Goal: Task Accomplishment & Management: Manage account settings

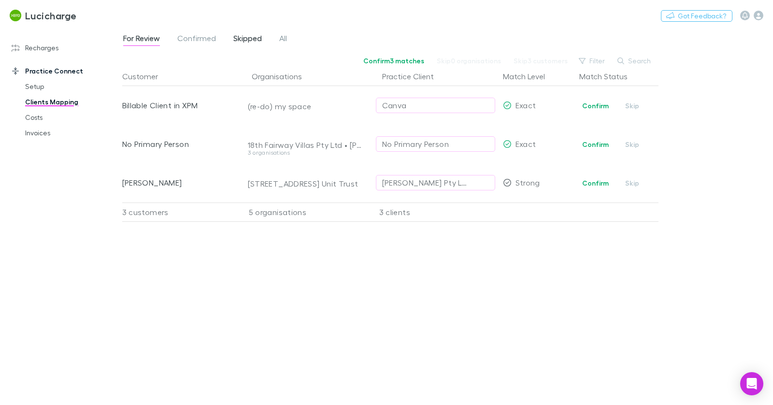
click at [240, 39] on span "Skipped" at bounding box center [247, 39] width 29 height 13
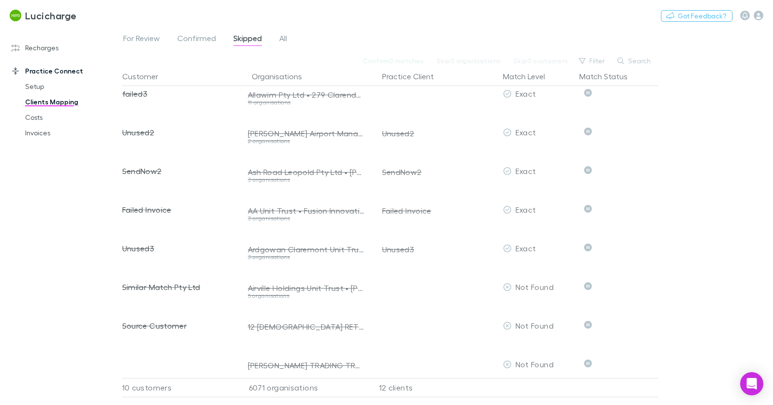
scroll to position [175, 0]
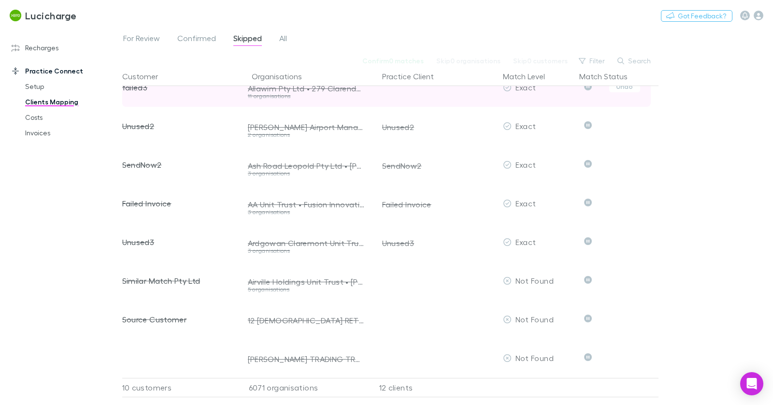
click at [426, 87] on div at bounding box center [434, 87] width 131 height 39
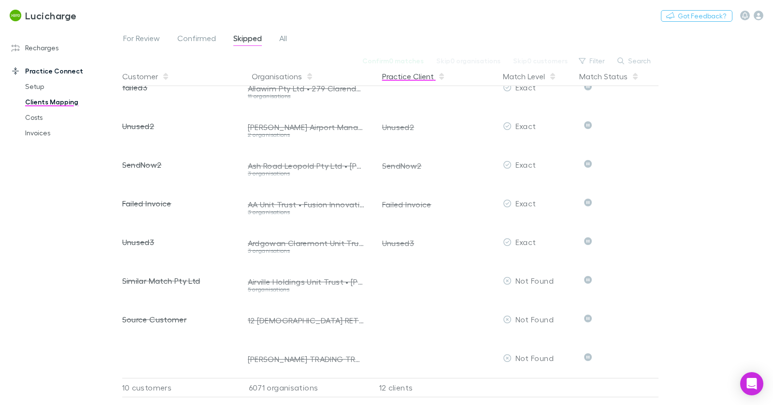
click at [423, 83] on button "Practice Client" at bounding box center [413, 76] width 63 height 19
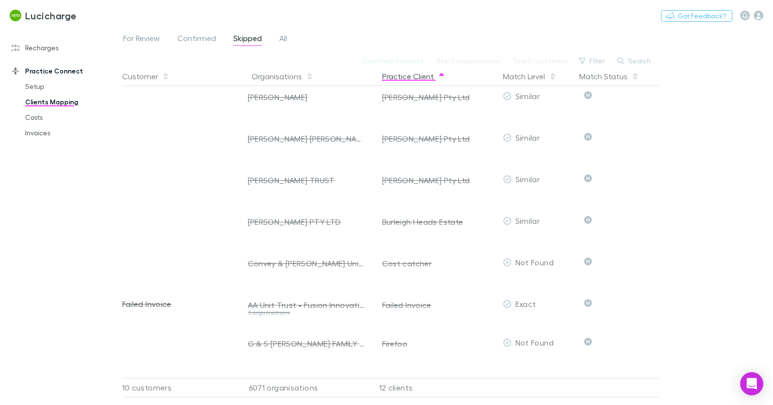
scroll to position [277, 0]
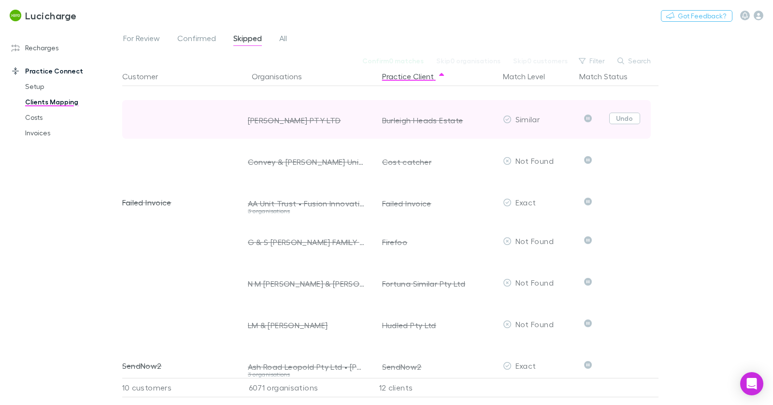
click at [622, 120] on button "Undo" at bounding box center [625, 119] width 31 height 12
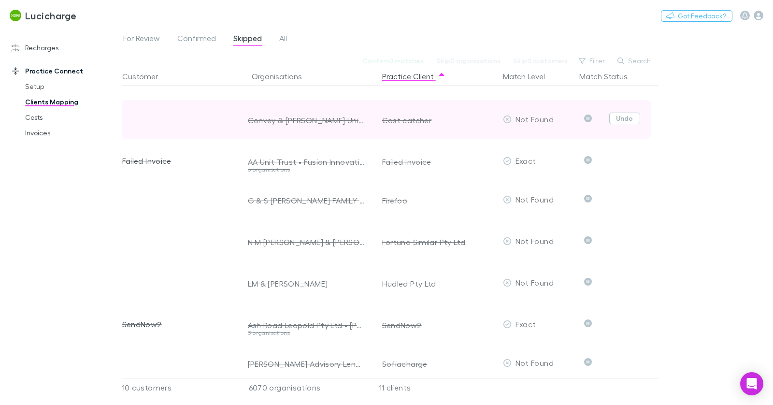
click at [627, 117] on button "Undo" at bounding box center [625, 119] width 31 height 12
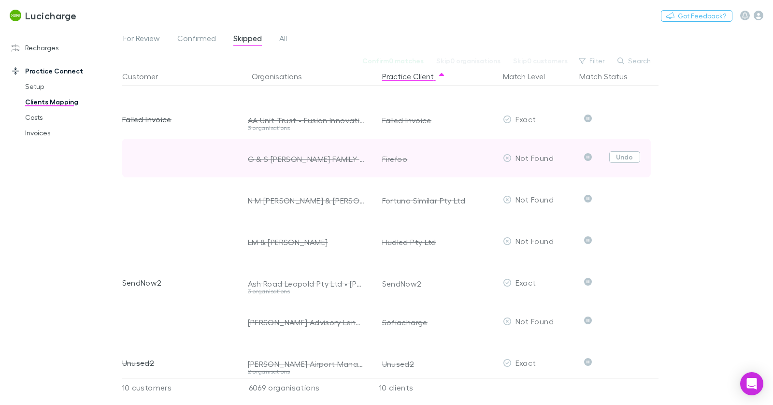
click at [620, 156] on button "Undo" at bounding box center [625, 157] width 31 height 12
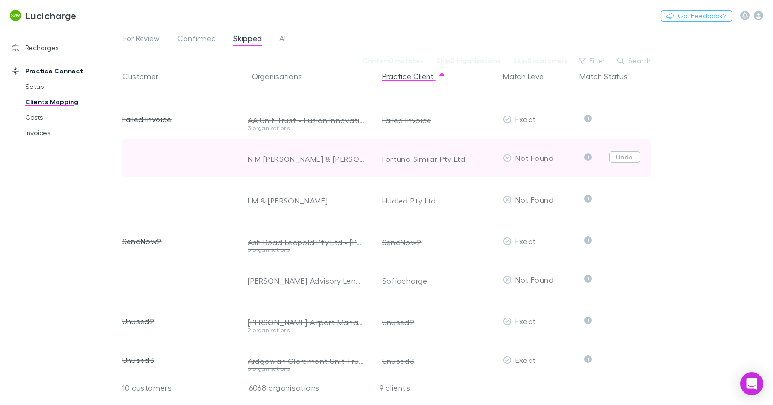
click at [624, 160] on button "Undo" at bounding box center [625, 157] width 31 height 12
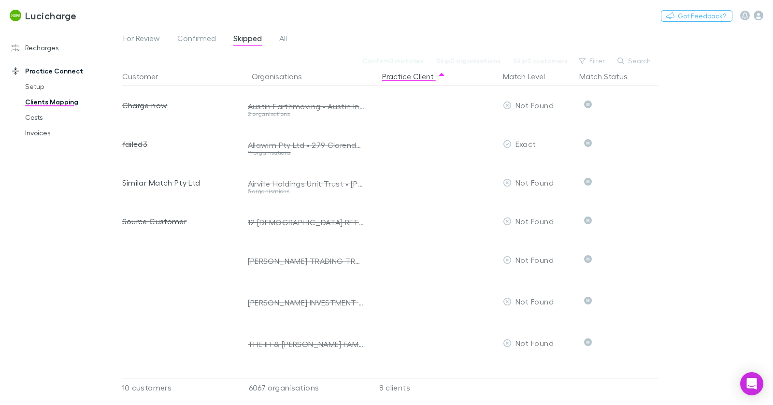
scroll to position [688, 0]
click at [122, 45] on link "For Review" at bounding box center [141, 39] width 39 height 15
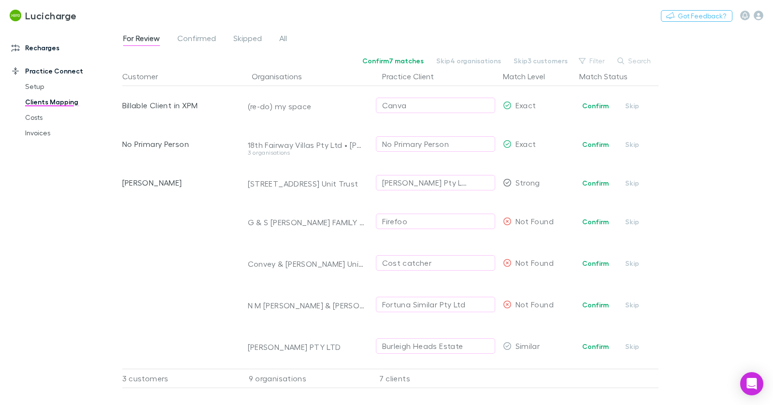
click at [45, 46] on link "Recharges" at bounding box center [61, 47] width 118 height 15
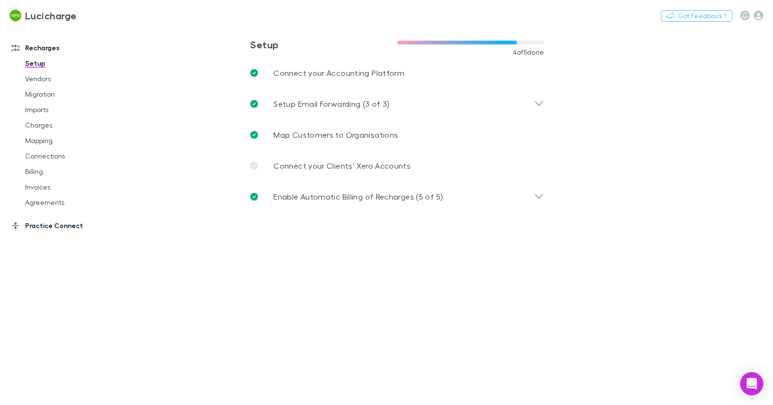
click at [54, 221] on link "Practice Connect" at bounding box center [61, 225] width 118 height 15
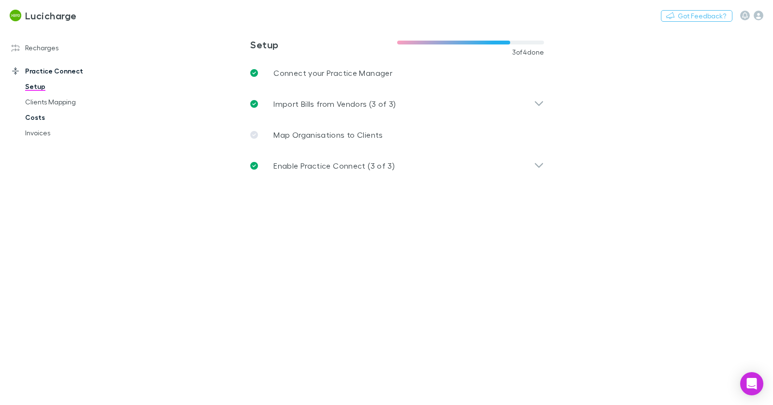
click at [40, 122] on link "Costs" at bounding box center [67, 117] width 105 height 15
